Goal: Find specific page/section: Find specific page/section

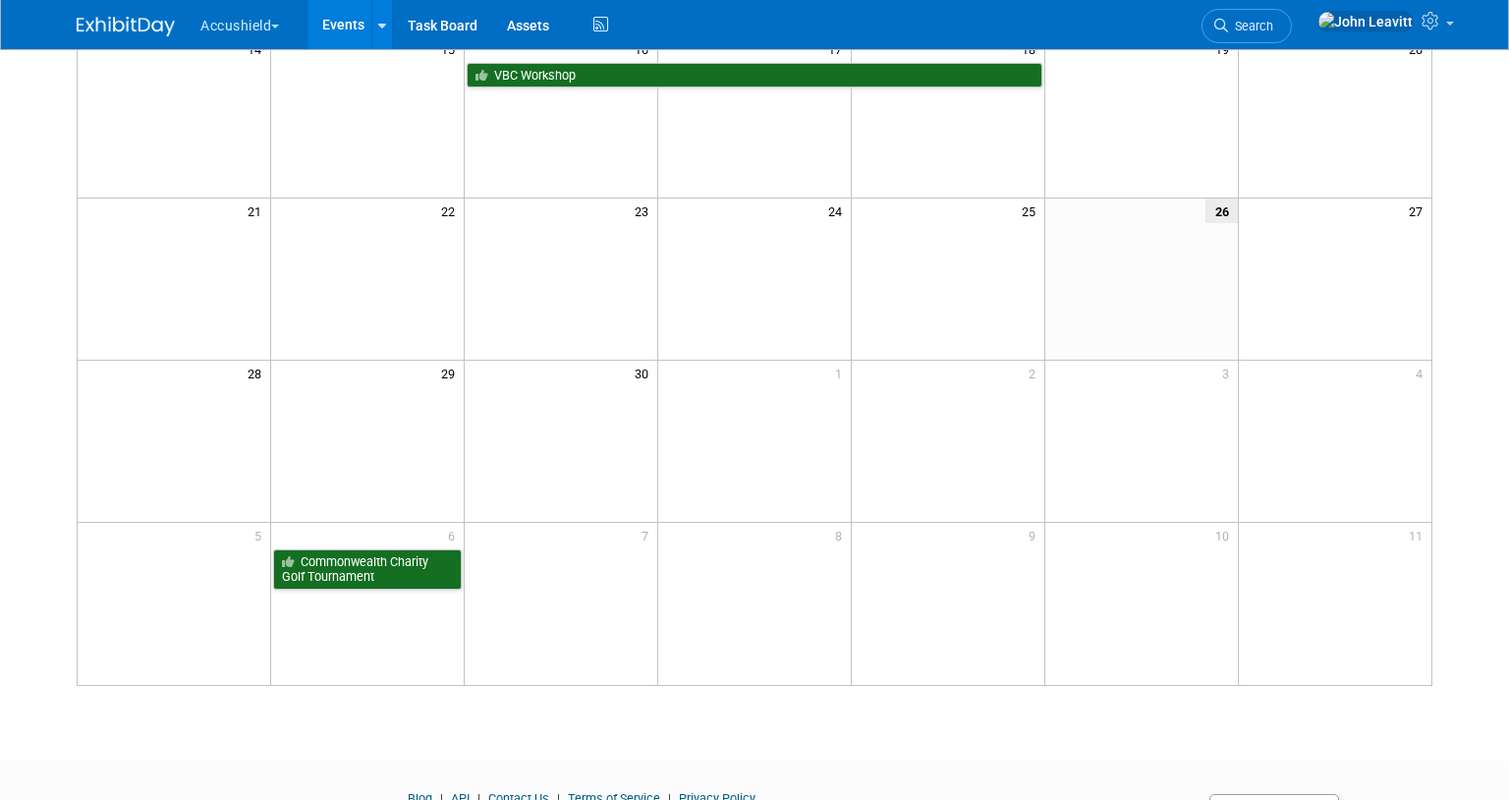
scroll to position [510, 0]
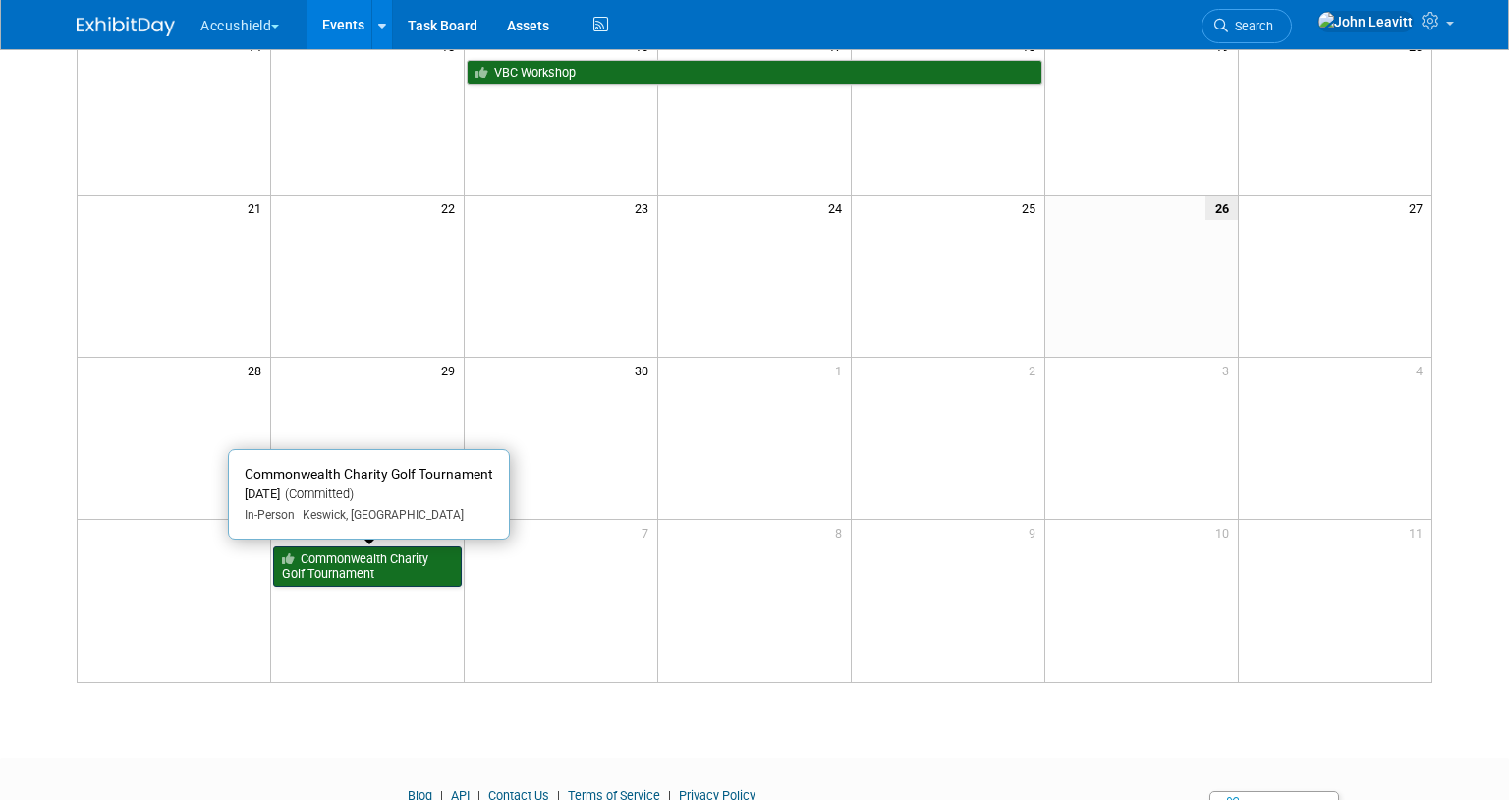
click at [363, 572] on link "Commonwealth Charity Golf Tournament" at bounding box center [367, 566] width 189 height 40
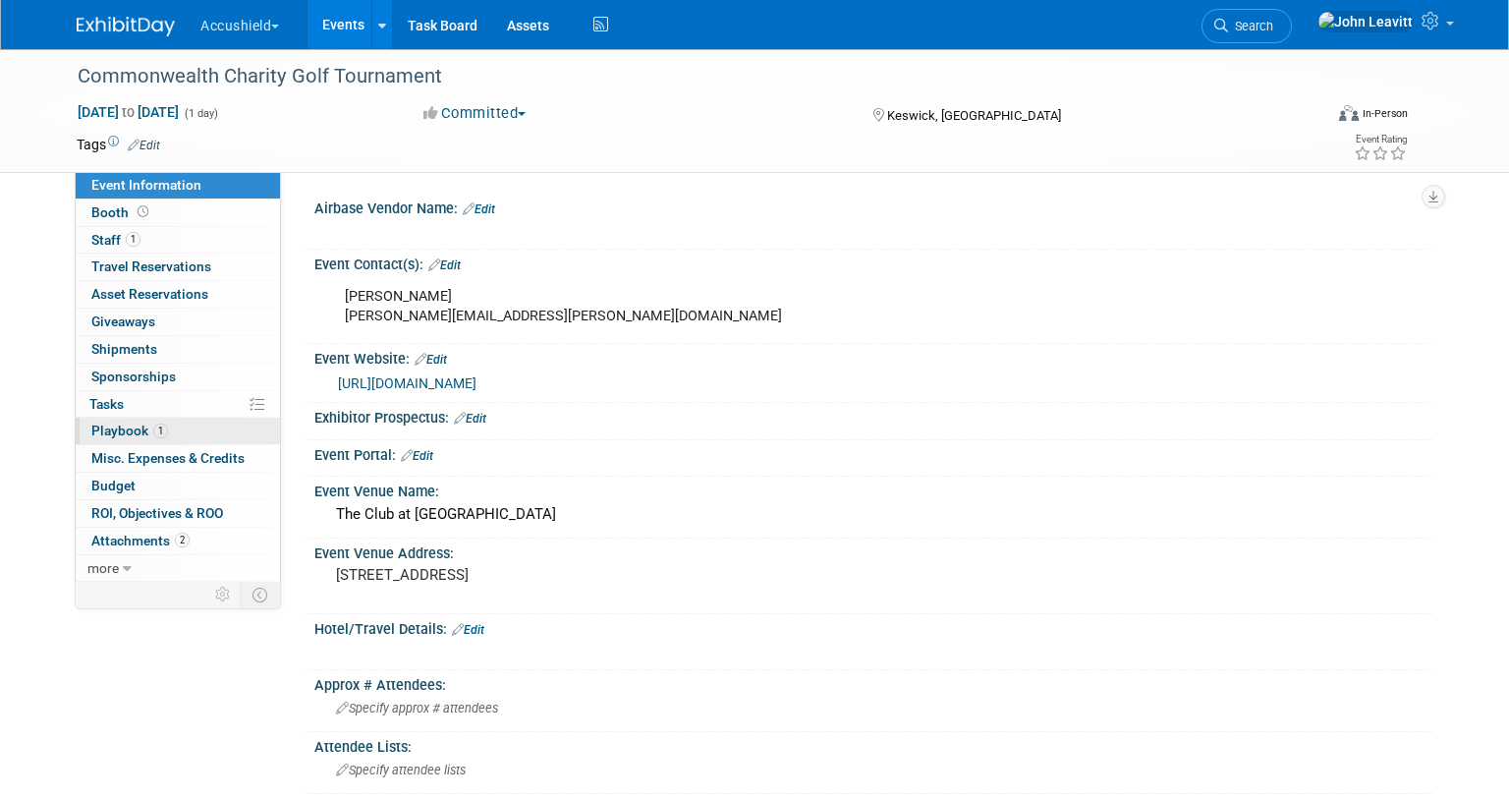
click at [131, 429] on span "Playbook 1" at bounding box center [129, 430] width 77 height 16
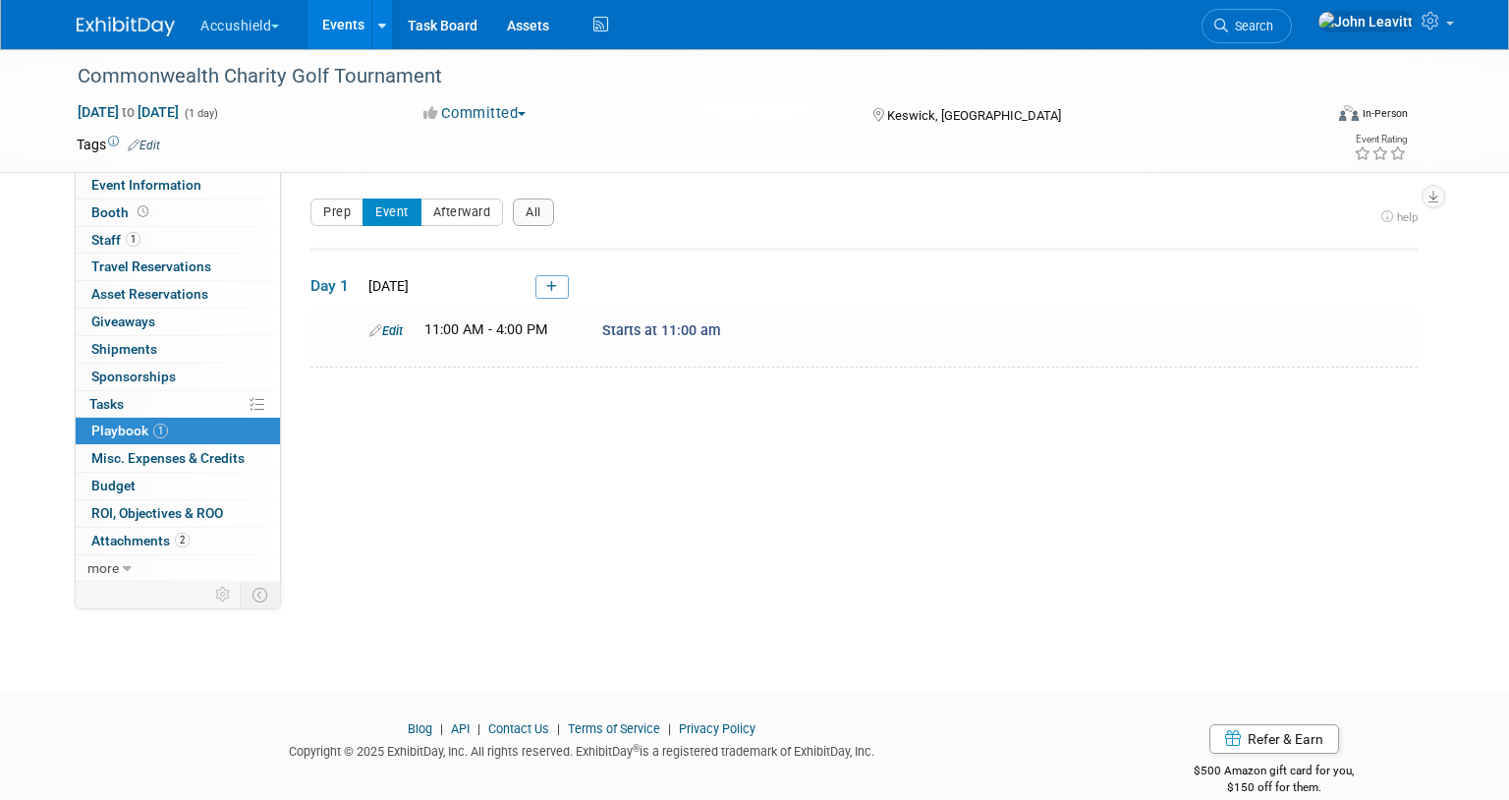
click at [133, 30] on img at bounding box center [126, 27] width 98 height 20
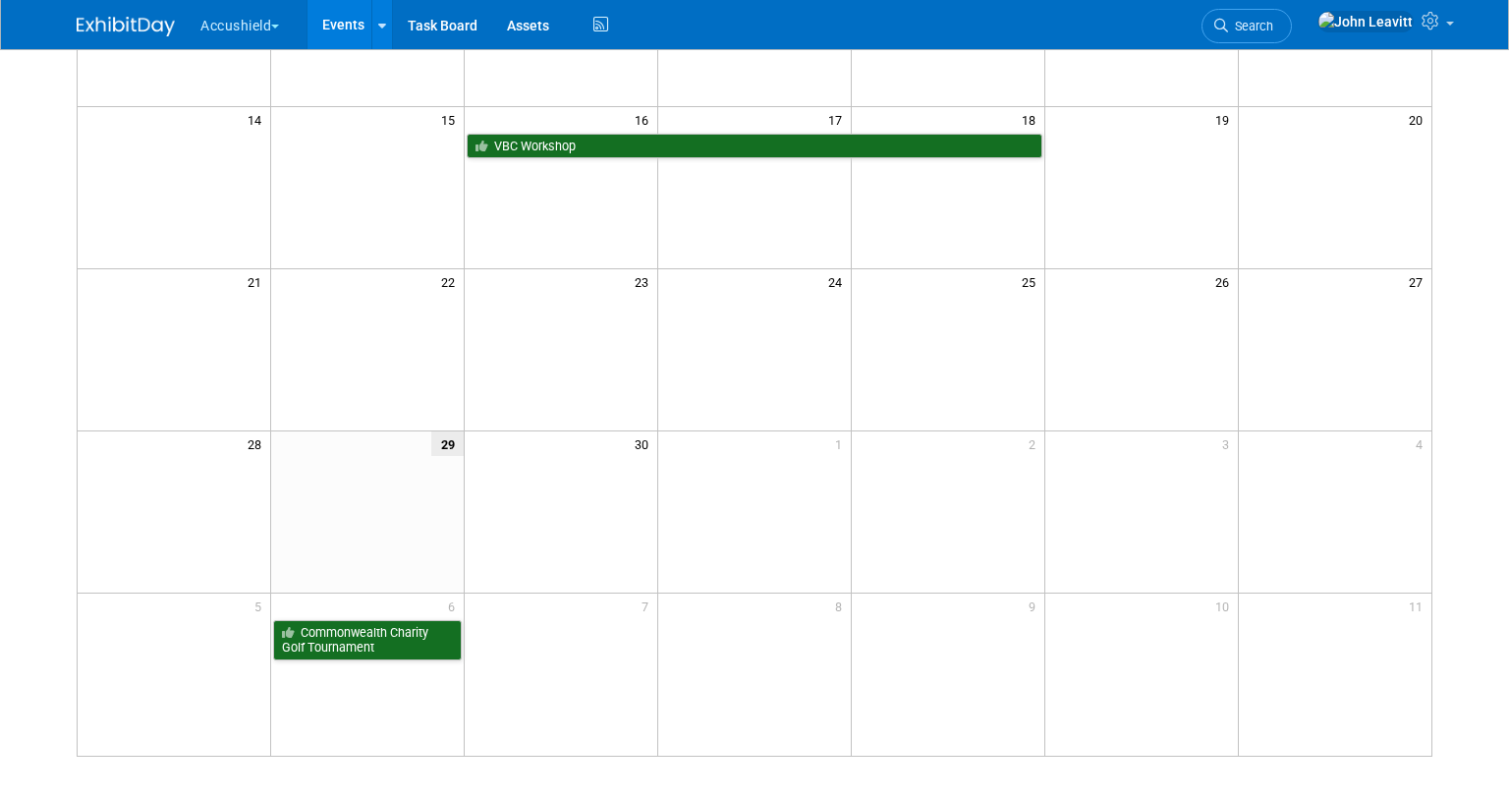
scroll to position [443, 0]
